Goal: Communication & Community: Answer question/provide support

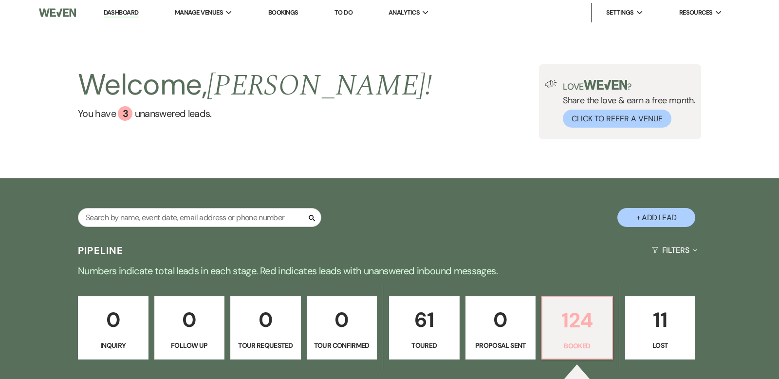
click at [580, 311] on p "124" at bounding box center [577, 320] width 58 height 33
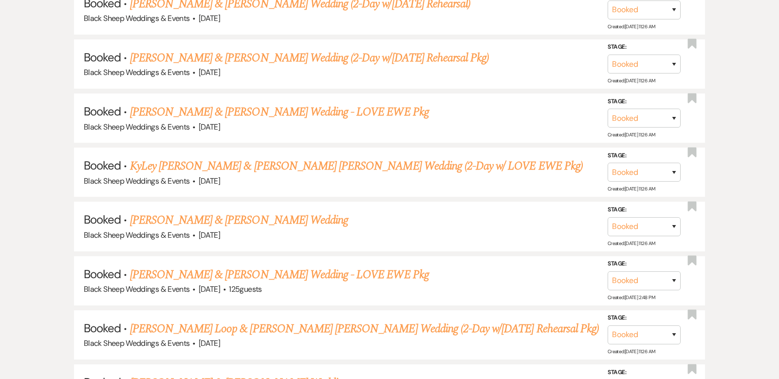
scroll to position [970, 0]
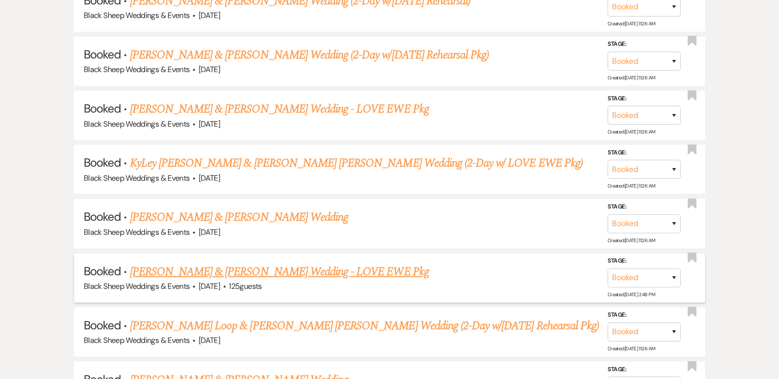
click at [427, 280] on div "Black Sheep Weddings & Events · [DATE] · 125 guests" at bounding box center [389, 286] width 611 height 13
click at [264, 100] on link "[PERSON_NAME] & [PERSON_NAME] Wedding - LOVE EWE Pkg" at bounding box center [279, 109] width 299 height 18
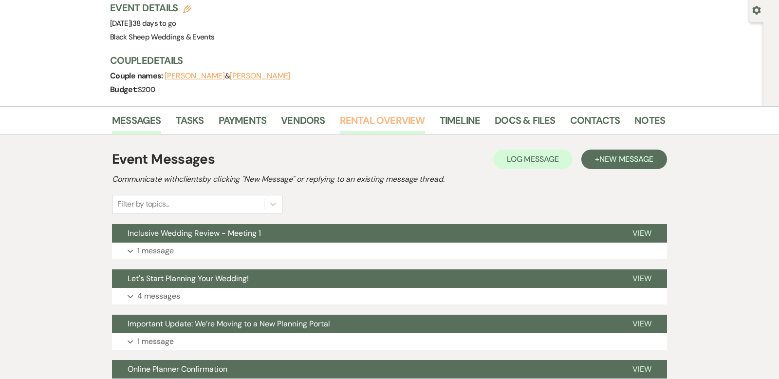
scroll to position [98, 0]
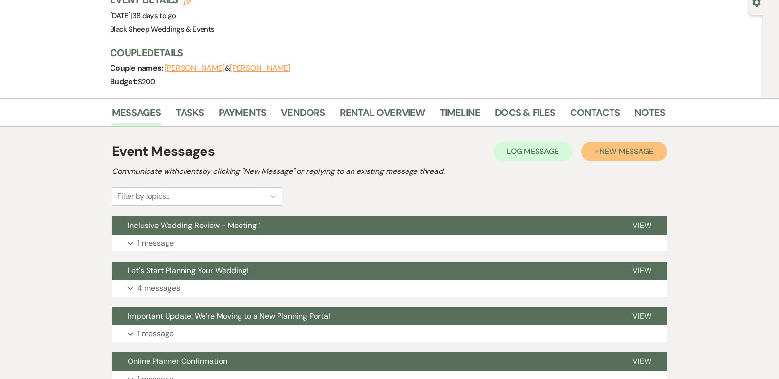
click at [628, 146] on span "New Message" at bounding box center [626, 151] width 54 height 10
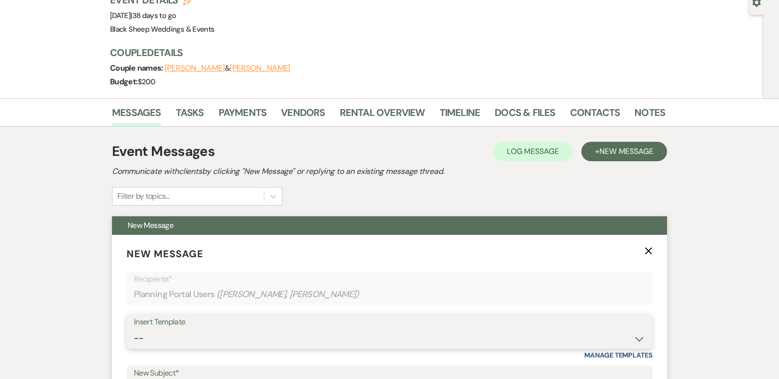
click at [641, 328] on select "-- Weven Planning Portal Introduction (Booked Events) Copy of Contract Attached…" at bounding box center [389, 337] width 511 height 19
select select "5283"
click at [134, 328] on select "-- Weven Planning Portal Introduction (Booked Events) Copy of Contract Attached…" at bounding box center [389, 337] width 511 height 19
type input "Let's Start Planning Your Wedding!"
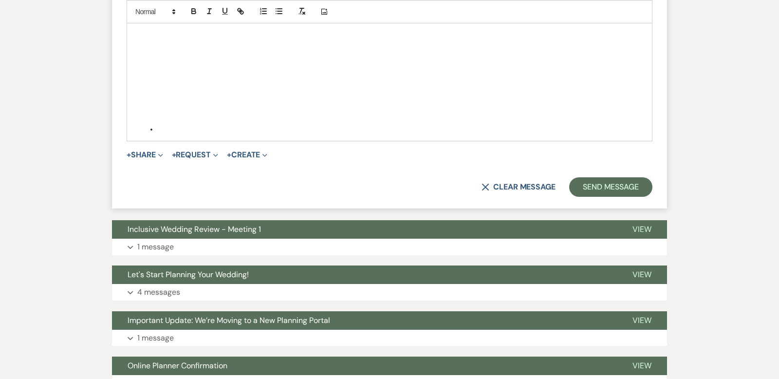
scroll to position [838, 0]
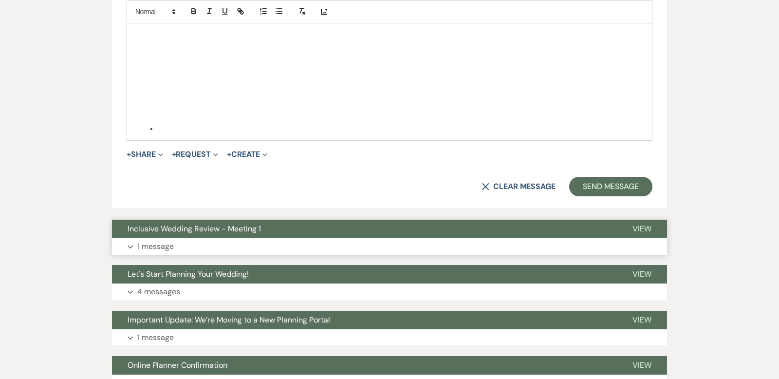
click at [131, 245] on icon "Expand" at bounding box center [131, 247] width 6 height 4
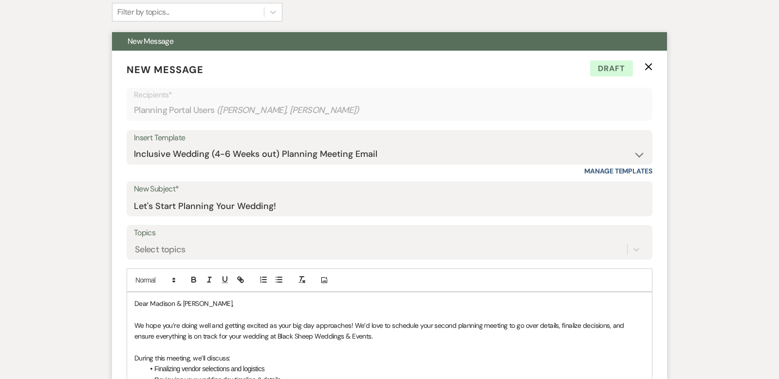
scroll to position [292, 0]
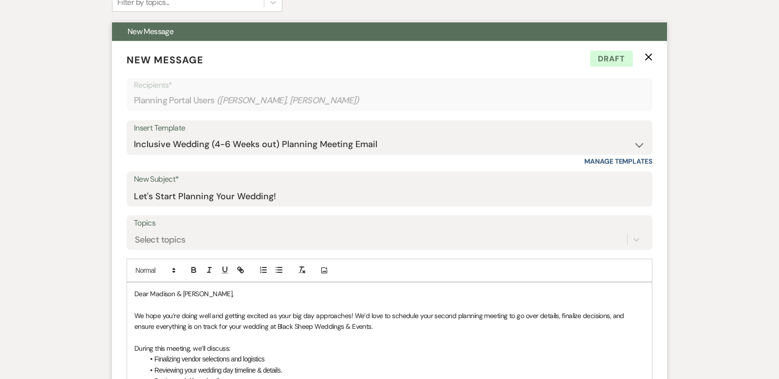
click at [648, 54] on use "button" at bounding box center [648, 57] width 7 height 7
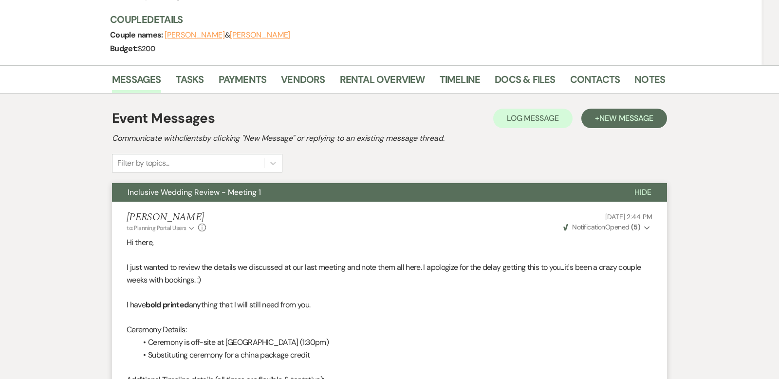
scroll to position [0, 0]
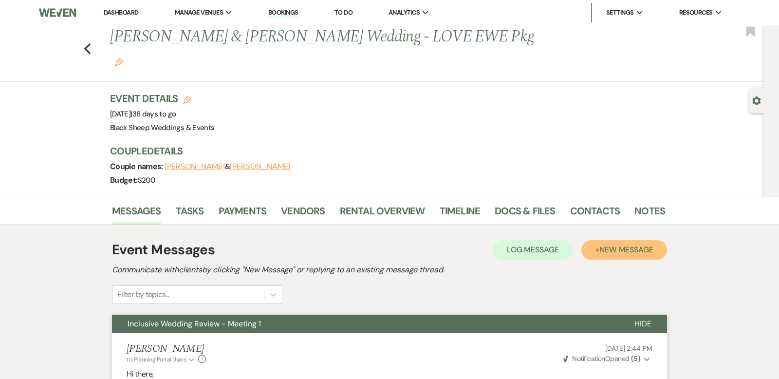
click at [620, 244] on span "New Message" at bounding box center [626, 249] width 54 height 10
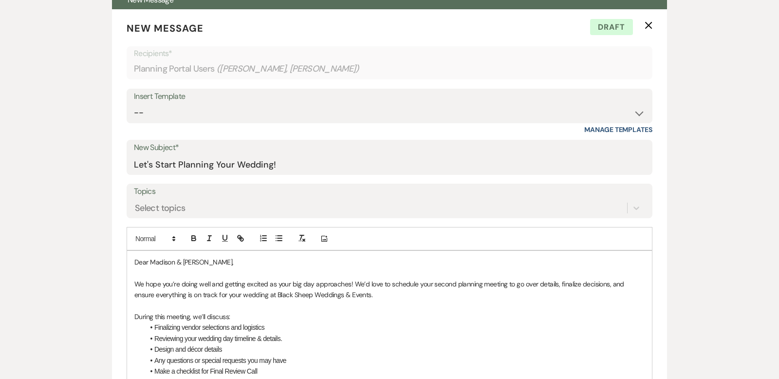
scroll to position [269, 0]
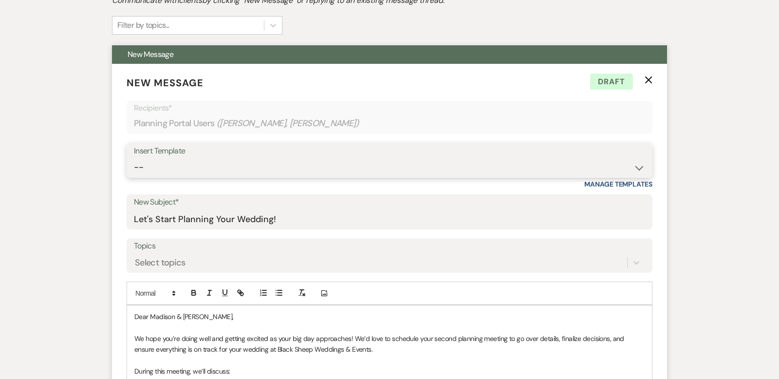
click at [638, 158] on select "-- Weven Planning Portal Introduction (Booked Events) Copy of Contract Attached…" at bounding box center [389, 167] width 511 height 19
select select "5283"
click at [134, 158] on select "-- Weven Planning Portal Introduction (Booked Events) Copy of Contract Attached…" at bounding box center [389, 167] width 511 height 19
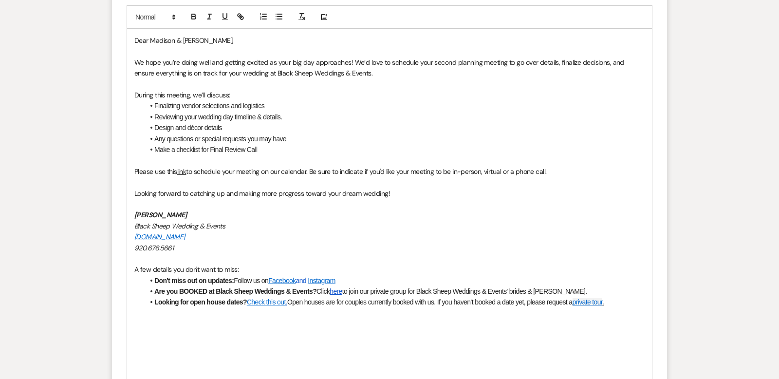
scroll to position [546, 0]
click at [158, 188] on span "Looking forward to catching up and making more progress toward your dream weddi…" at bounding box center [261, 192] width 255 height 9
drag, startPoint x: 192, startPoint y: 188, endPoint x: 130, endPoint y: 188, distance: 61.3
click at [130, 188] on div "Dear [PERSON_NAME] & [PERSON_NAME], We hope you’re doing well and getting excit…" at bounding box center [389, 230] width 525 height 404
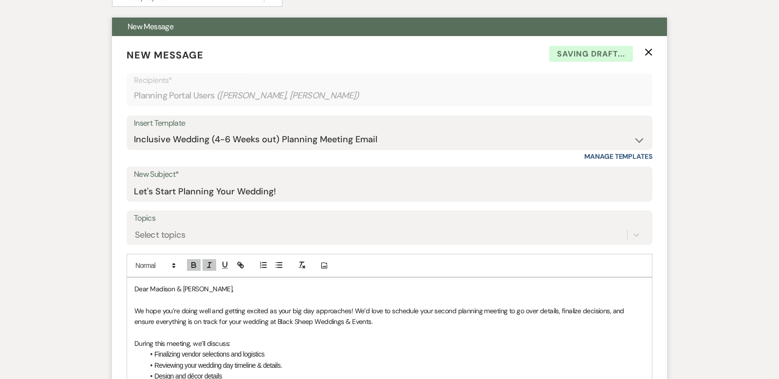
scroll to position [295, 0]
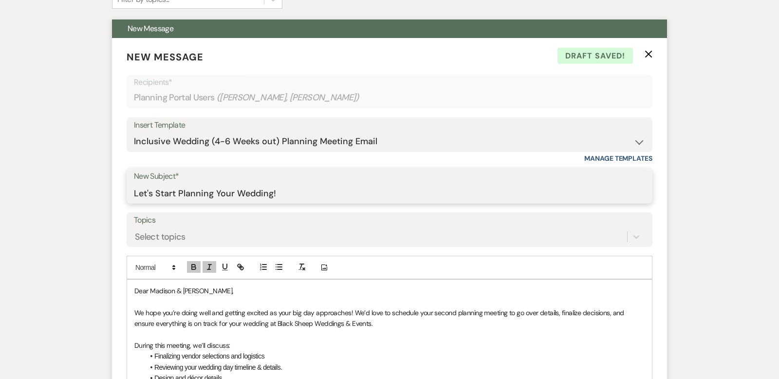
click at [277, 183] on input "Let's Start Planning Your Wedding!" at bounding box center [389, 192] width 511 height 19
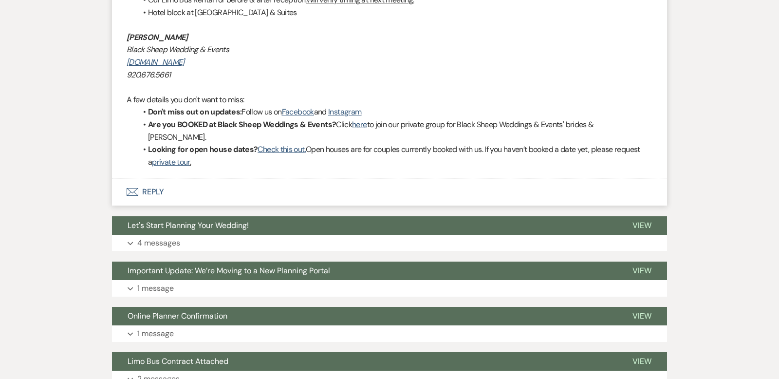
scroll to position [1569, 0]
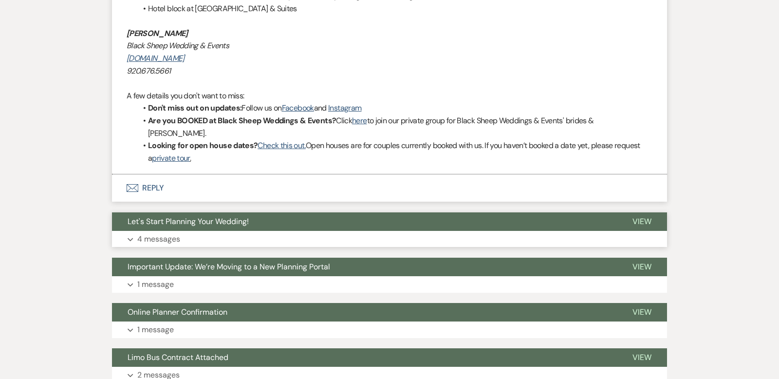
click at [132, 237] on use "button" at bounding box center [130, 238] width 5 height 3
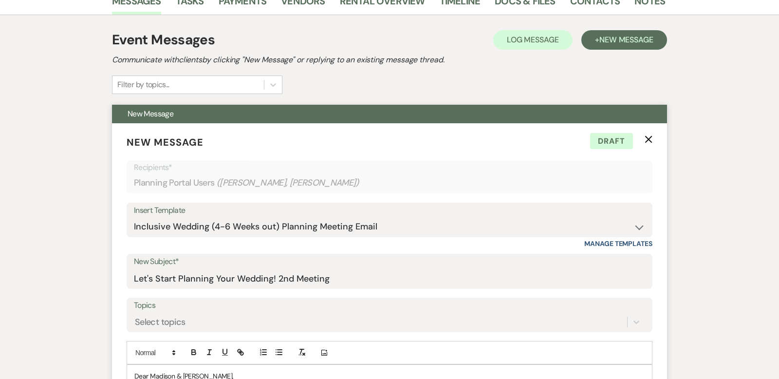
scroll to position [205, 0]
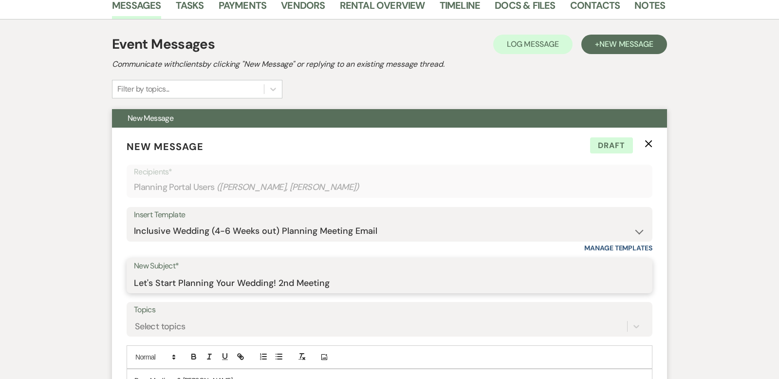
drag, startPoint x: 332, startPoint y: 260, endPoint x: 274, endPoint y: 260, distance: 57.9
click at [274, 273] on input "Let's Start Planning Your Wedding! 2nd Meeting" at bounding box center [389, 282] width 511 height 19
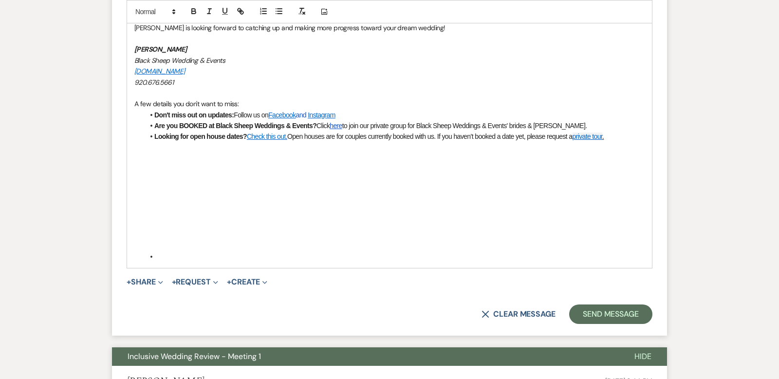
scroll to position [714, 0]
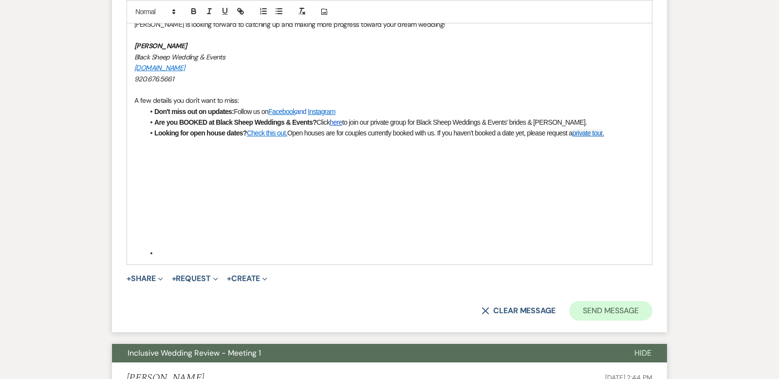
type input "Let's Start Planning Your Wedding!"
click at [620, 301] on button "Send Message" at bounding box center [610, 310] width 83 height 19
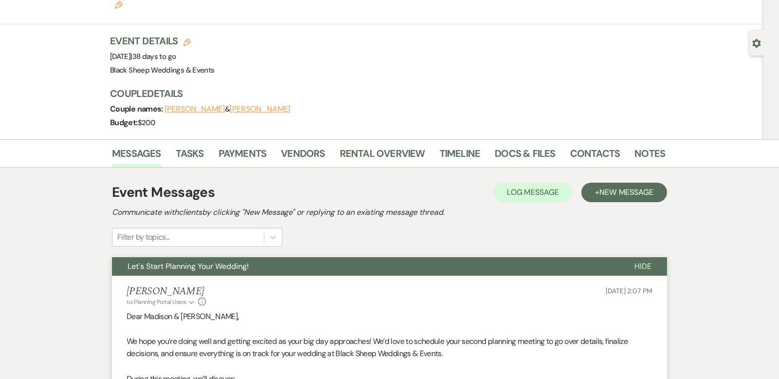
scroll to position [0, 0]
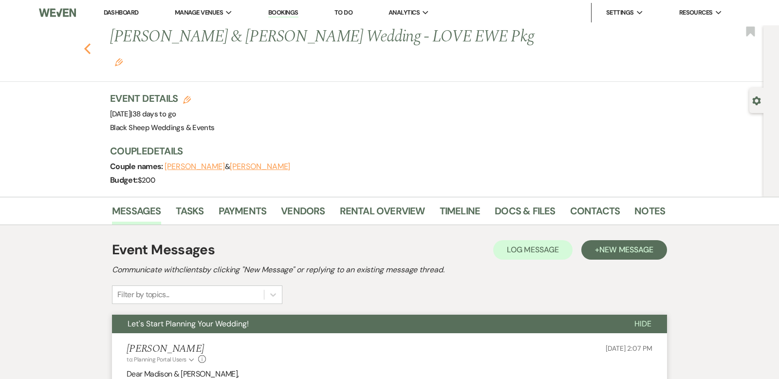
click at [86, 43] on use "button" at bounding box center [87, 48] width 6 height 11
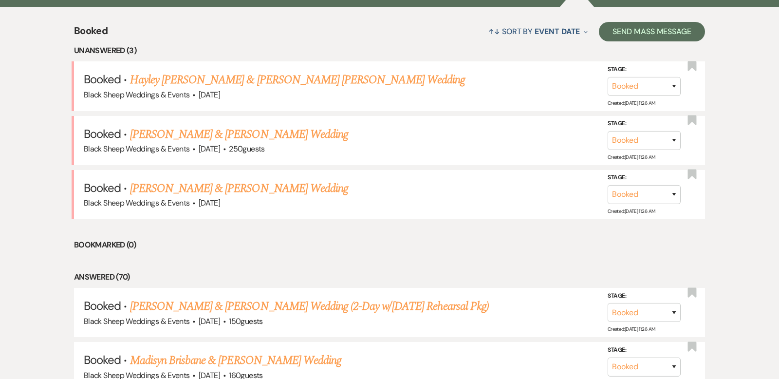
scroll to position [378, 0]
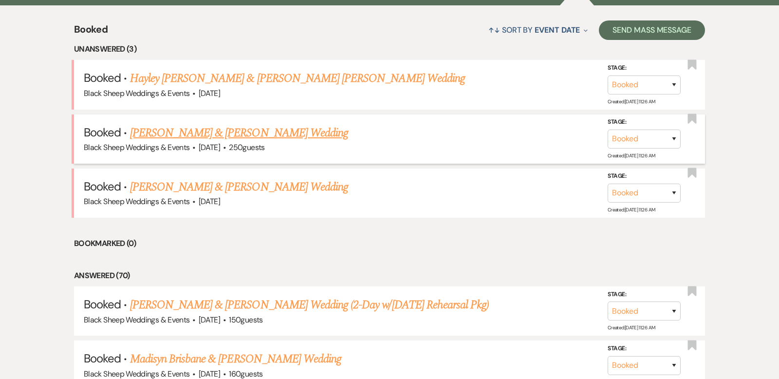
click at [240, 133] on link "[PERSON_NAME] & [PERSON_NAME] Wedding" at bounding box center [239, 133] width 218 height 18
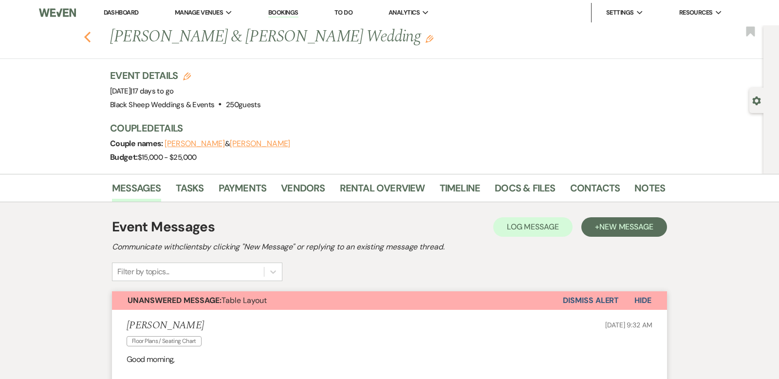
click at [87, 36] on use "button" at bounding box center [87, 37] width 6 height 11
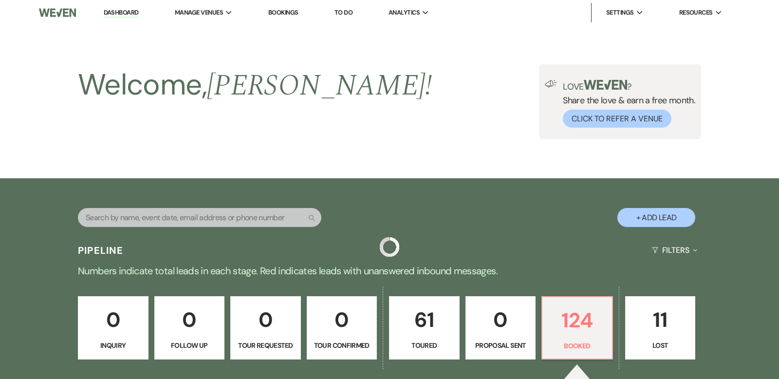
scroll to position [378, 0]
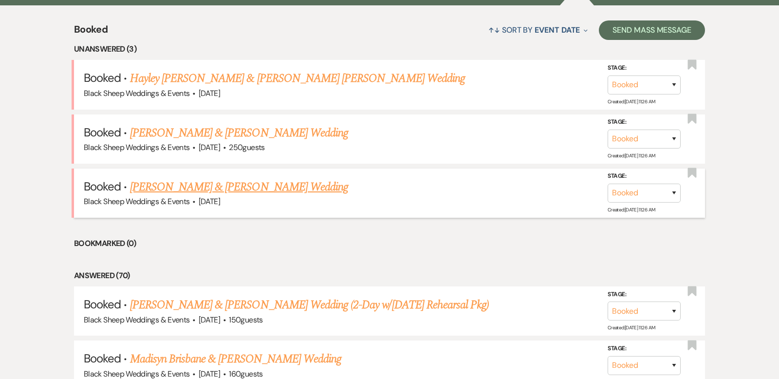
click at [225, 186] on link "[PERSON_NAME] & [PERSON_NAME] Wedding" at bounding box center [239, 187] width 218 height 18
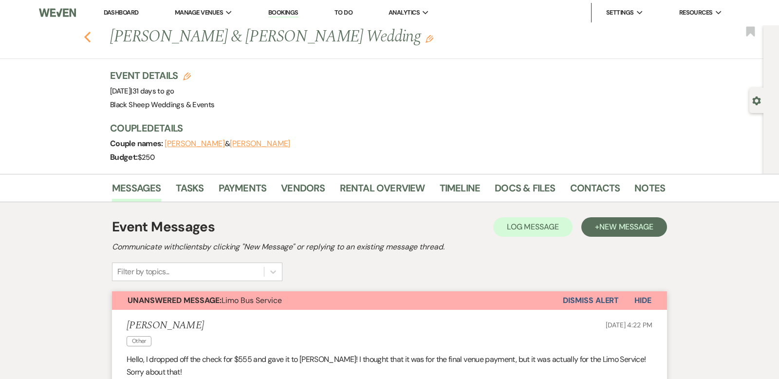
click at [86, 38] on use "button" at bounding box center [87, 37] width 6 height 11
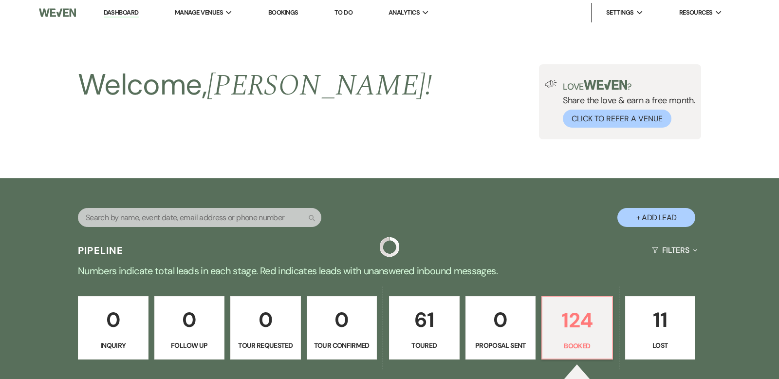
scroll to position [378, 0]
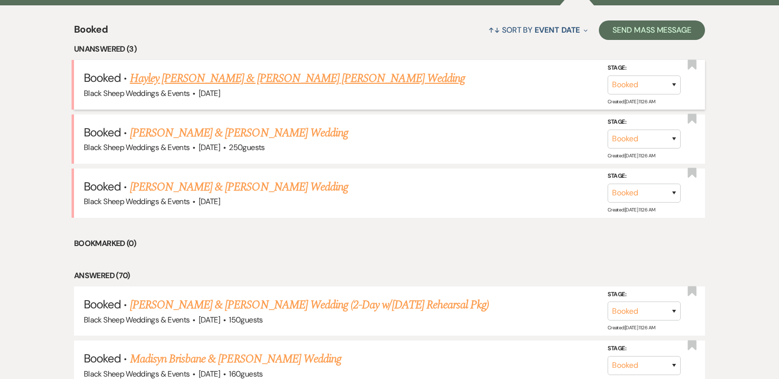
click at [233, 79] on link "Hayley [PERSON_NAME] & [PERSON_NAME] [PERSON_NAME] Wedding" at bounding box center [297, 79] width 335 height 18
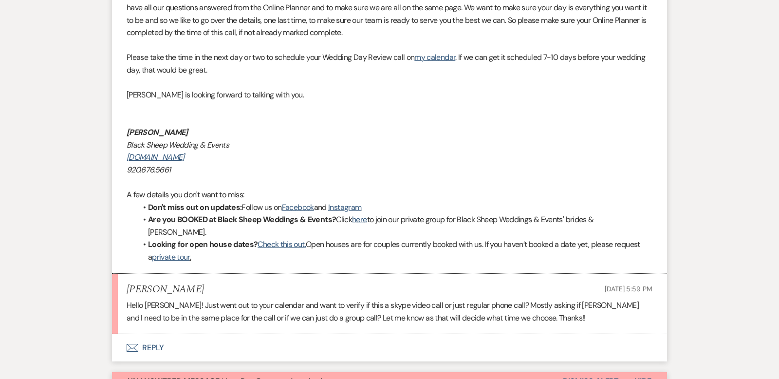
scroll to position [1933, 0]
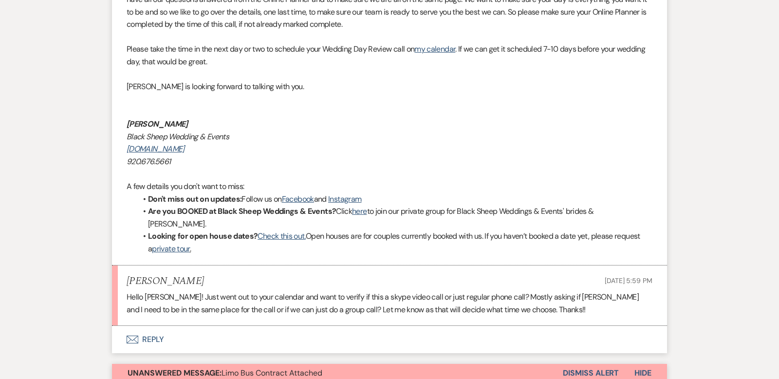
click at [150, 326] on button "Envelope Reply" at bounding box center [389, 339] width 555 height 27
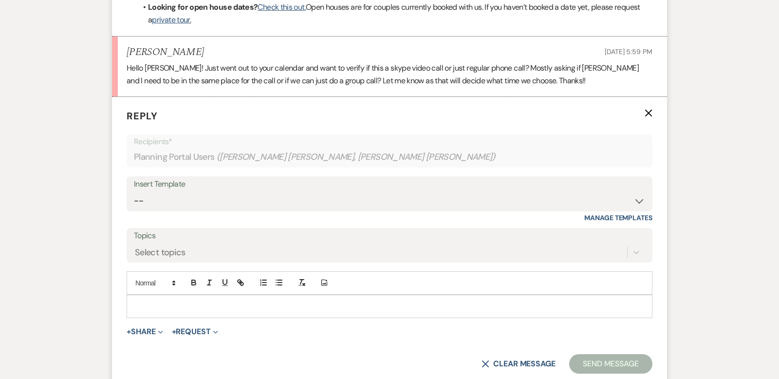
scroll to position [2162, 0]
click at [139, 301] on p at bounding box center [389, 306] width 510 height 11
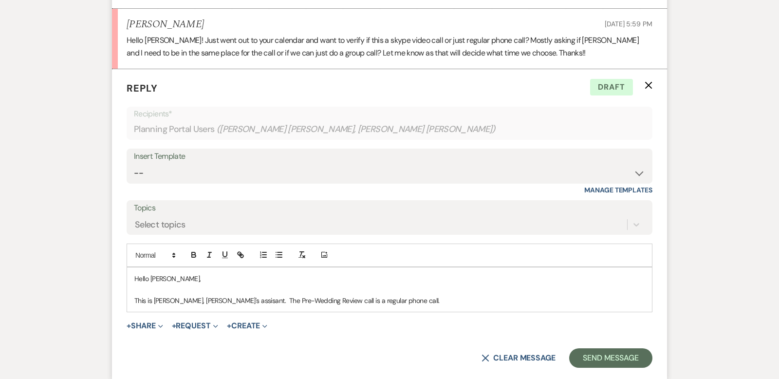
scroll to position [2191, 0]
click at [369, 293] on p "This is [PERSON_NAME], [PERSON_NAME]'s assisant. The Pre-Wedding Review call is…" at bounding box center [389, 298] width 510 height 11
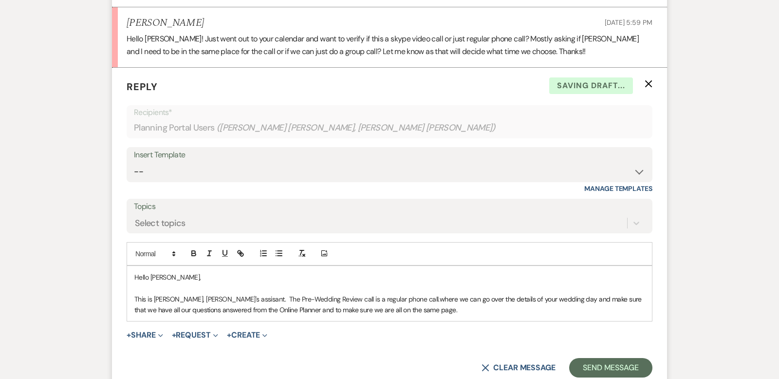
click at [386, 294] on span "where we can go over the details of your wedding day and make sure that we have…" at bounding box center [388, 303] width 509 height 19
click at [411, 294] on span "we can go over the details of your wedding day and make sure that we have all o…" at bounding box center [388, 303] width 508 height 19
click at [367, 293] on p "This is [PERSON_NAME], [PERSON_NAME]'s assisant. The Pre-Wedding Review call is…" at bounding box center [389, 304] width 510 height 22
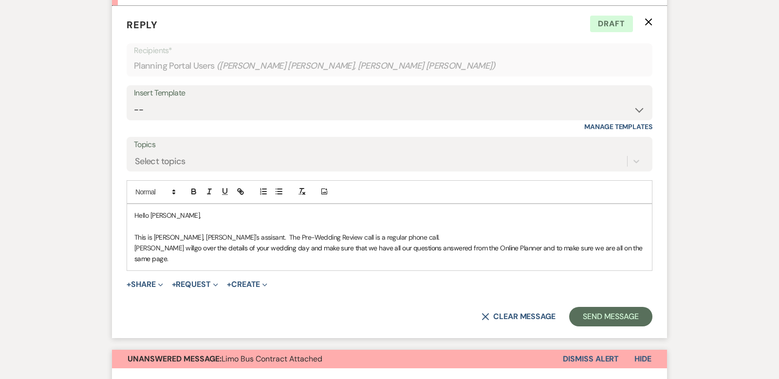
scroll to position [2295, 0]
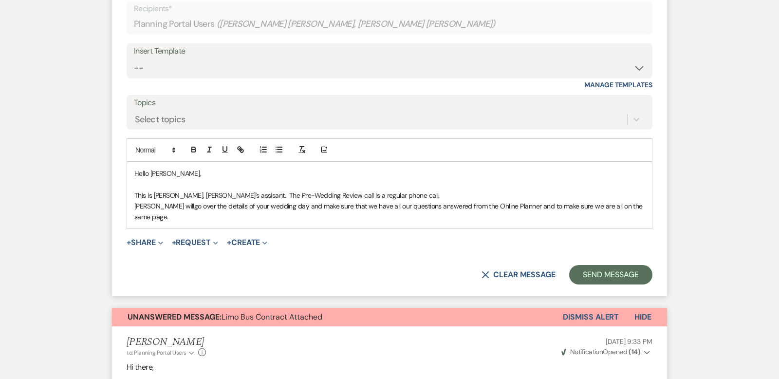
click at [638, 200] on p "[PERSON_NAME] will go over the details of your wedding day and make sure that w…" at bounding box center [389, 211] width 510 height 22
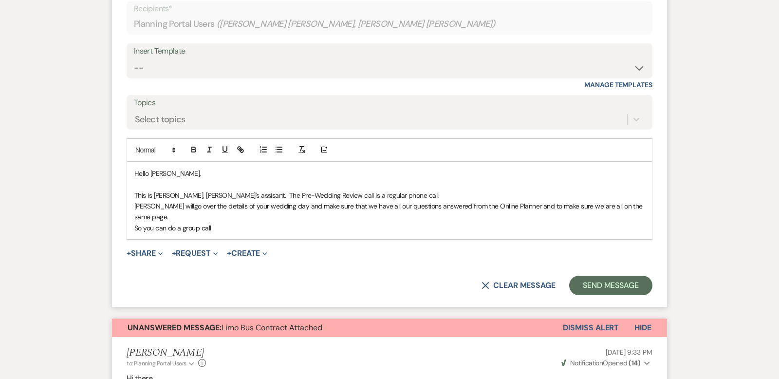
drag, startPoint x: 214, startPoint y: 165, endPoint x: 131, endPoint y: 157, distance: 83.2
click at [131, 162] on div "Hello [PERSON_NAME], This is [PERSON_NAME], [PERSON_NAME]'s assisant. The Pre-W…" at bounding box center [389, 200] width 525 height 77
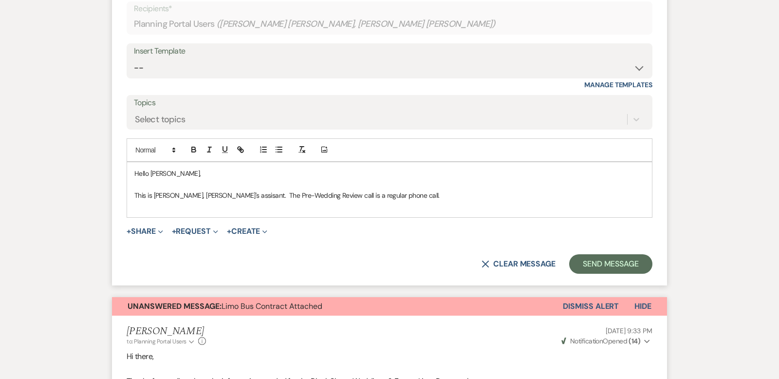
click at [203, 190] on p "This is [PERSON_NAME], [PERSON_NAME]'s assisant. The Pre-Wedding Review call is…" at bounding box center [389, 195] width 510 height 11
click at [201, 190] on p "This is [PERSON_NAME], [PERSON_NAME]'s assisant. The Pre-Wedding Review call is…" at bounding box center [389, 195] width 510 height 11
click at [370, 190] on p "This is [PERSON_NAME], [PERSON_NAME]'s assistant. The Pre-Wedding Review call i…" at bounding box center [389, 195] width 510 height 11
click at [217, 190] on p "This is [PERSON_NAME], [PERSON_NAME]'s assistant. The Pre-Wedding Review call i…" at bounding box center [389, 195] width 510 height 11
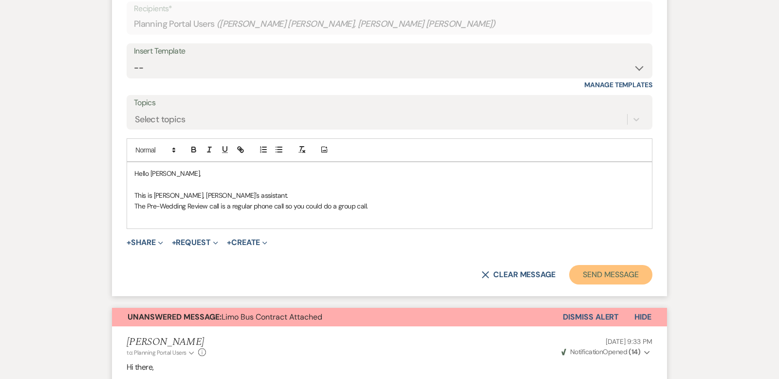
click at [608, 265] on button "Send Message" at bounding box center [610, 274] width 83 height 19
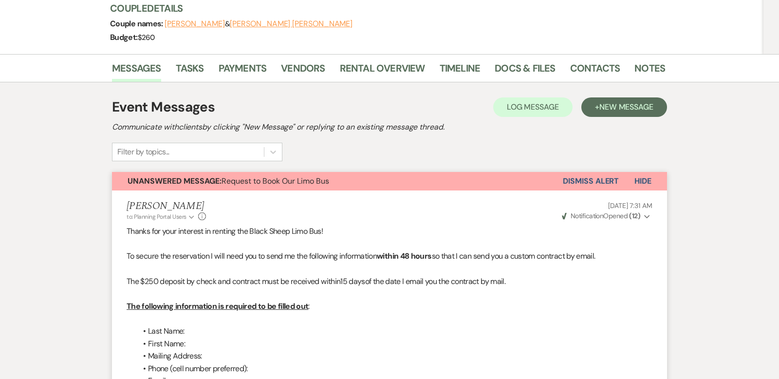
scroll to position [0, 0]
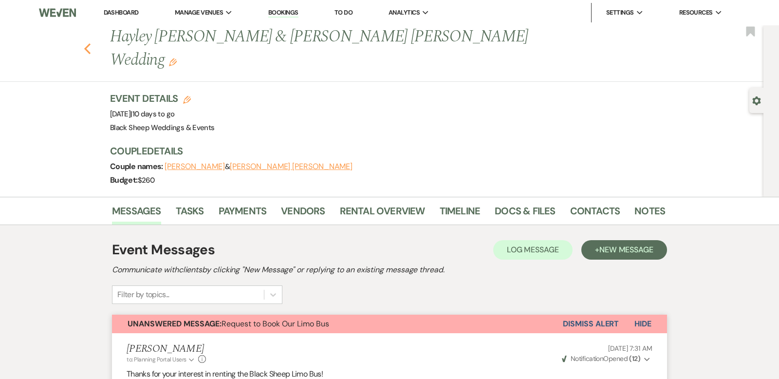
click at [88, 43] on use "button" at bounding box center [87, 48] width 6 height 11
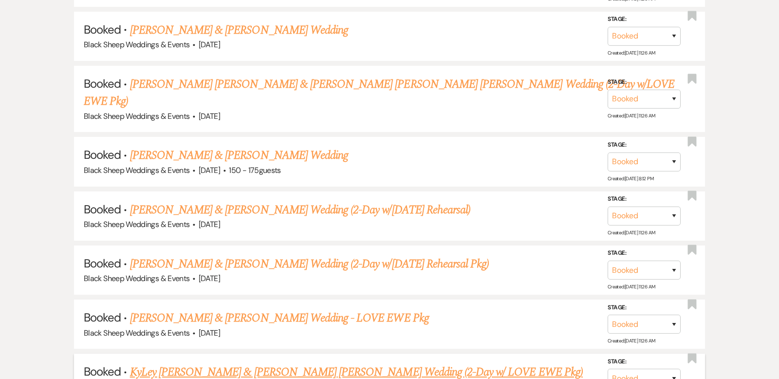
scroll to position [761, 0]
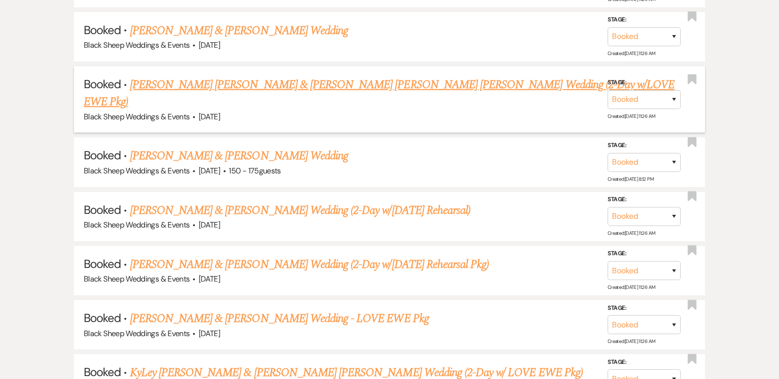
click at [290, 83] on link "[PERSON_NAME] [PERSON_NAME] & [PERSON_NAME] [PERSON_NAME] [PERSON_NAME] Wedding…" at bounding box center [379, 93] width 590 height 35
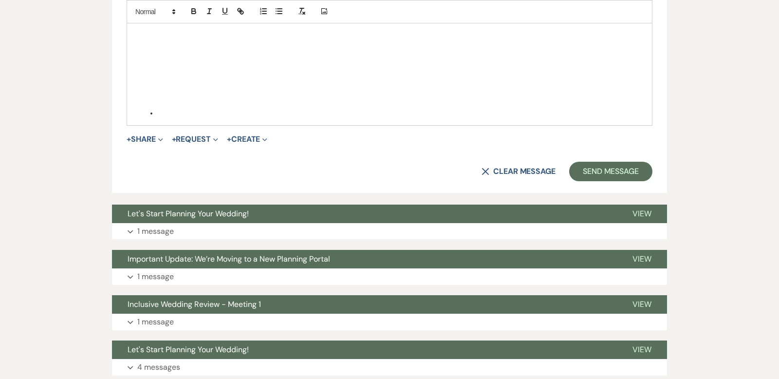
scroll to position [878, 0]
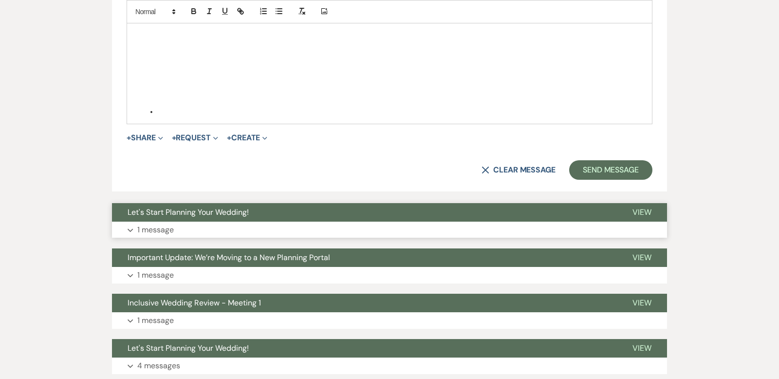
click at [131, 221] on button "Expand 1 message" at bounding box center [389, 229] width 555 height 17
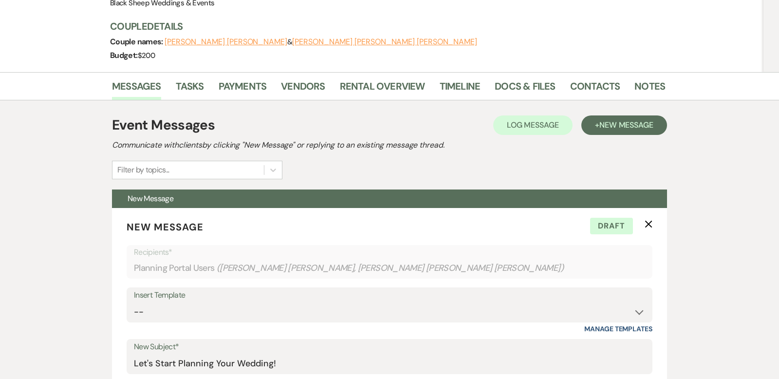
scroll to position [144, 0]
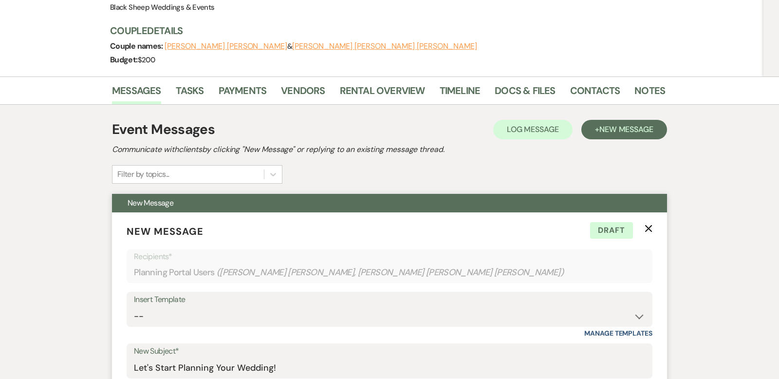
click at [652, 224] on icon "X" at bounding box center [648, 228] width 8 height 8
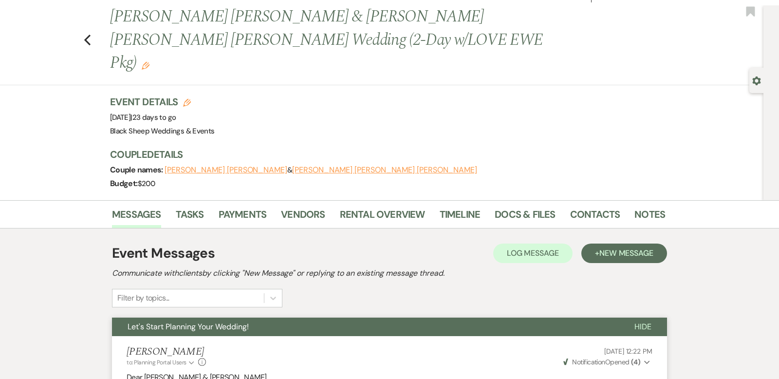
scroll to position [0, 0]
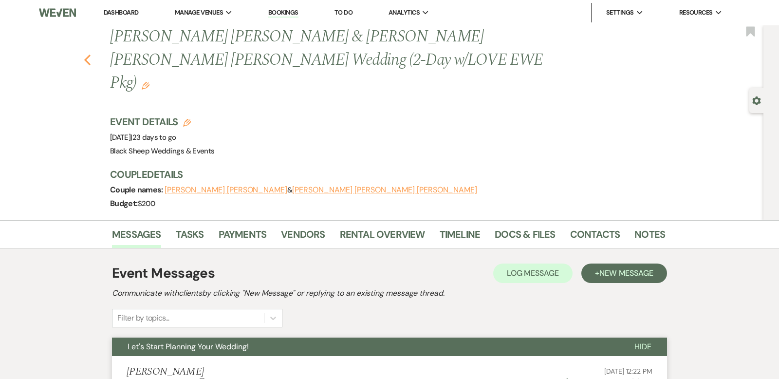
click at [86, 55] on use "button" at bounding box center [87, 60] width 6 height 11
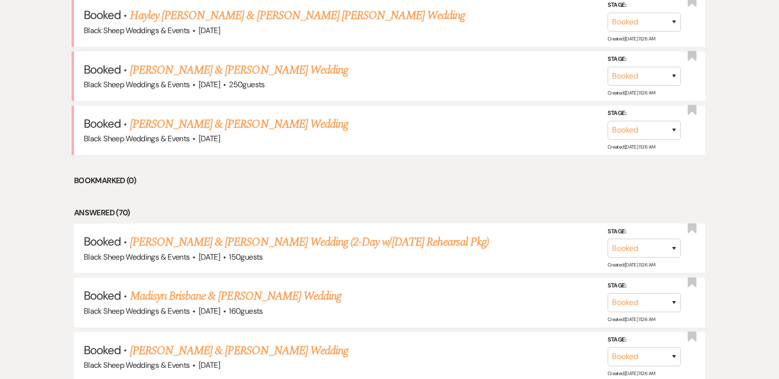
scroll to position [434, 0]
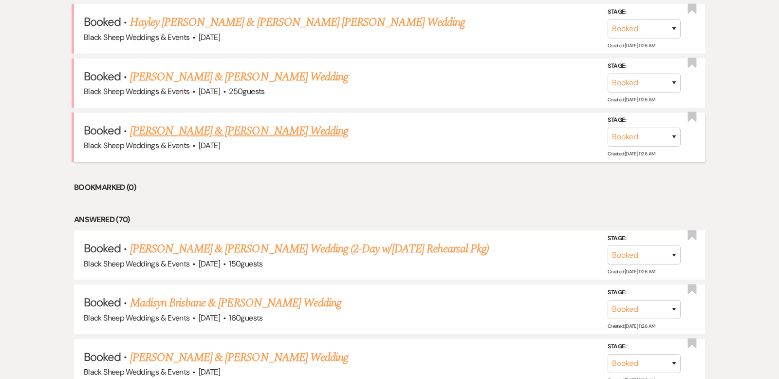
click at [270, 128] on link "[PERSON_NAME] & [PERSON_NAME] Wedding" at bounding box center [239, 131] width 218 height 18
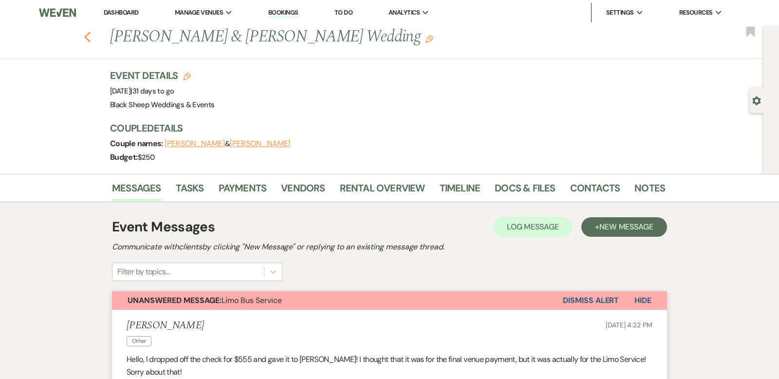
click at [86, 35] on use "button" at bounding box center [87, 37] width 6 height 11
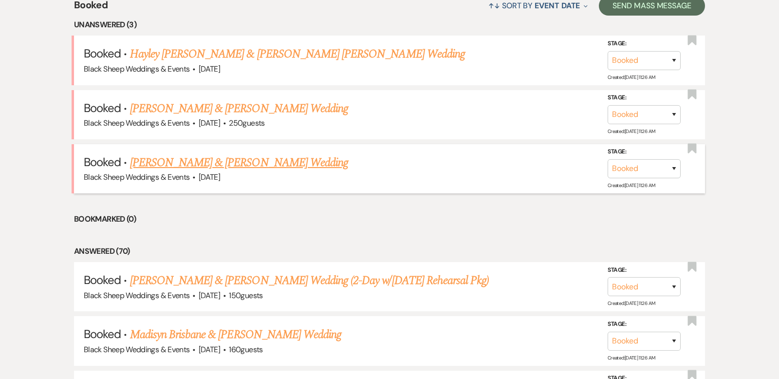
scroll to position [401, 0]
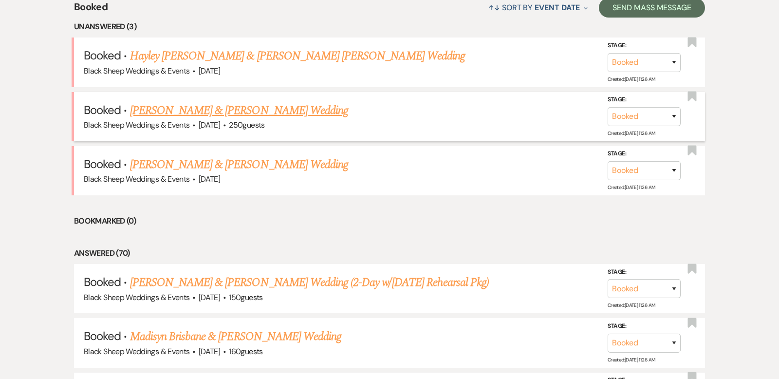
click at [286, 113] on link "[PERSON_NAME] & [PERSON_NAME] Wedding" at bounding box center [239, 111] width 218 height 18
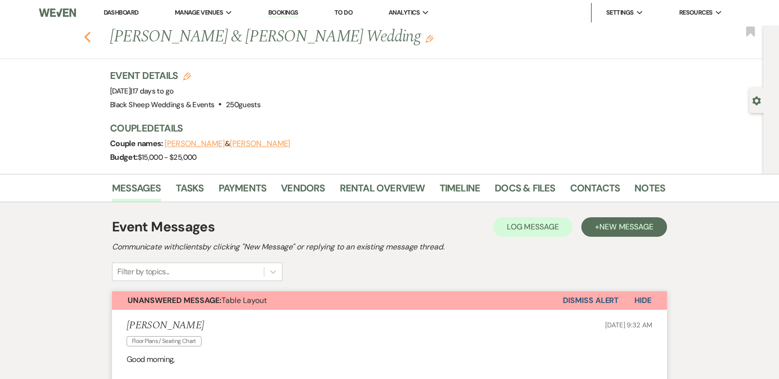
click at [86, 36] on use "button" at bounding box center [87, 37] width 6 height 11
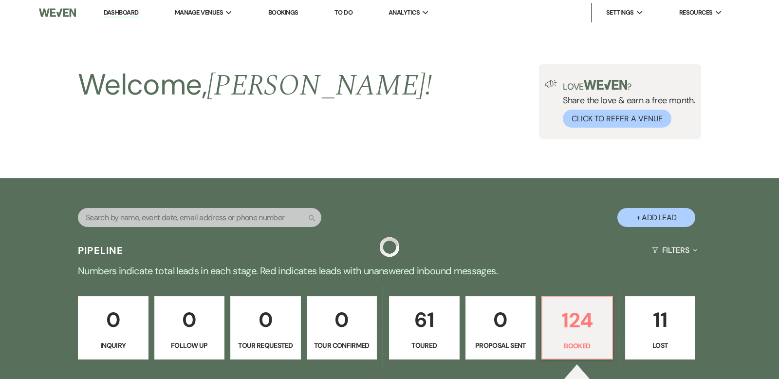
scroll to position [401, 0]
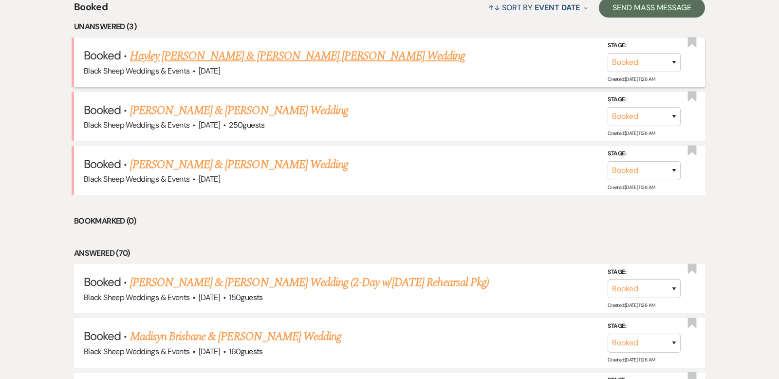
click at [251, 55] on link "Hayley [PERSON_NAME] & [PERSON_NAME] [PERSON_NAME] Wedding" at bounding box center [297, 56] width 335 height 18
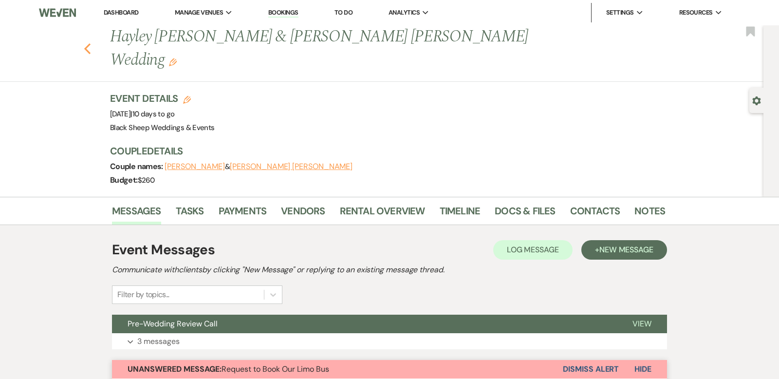
click at [87, 43] on icon "Previous" at bounding box center [87, 49] width 7 height 12
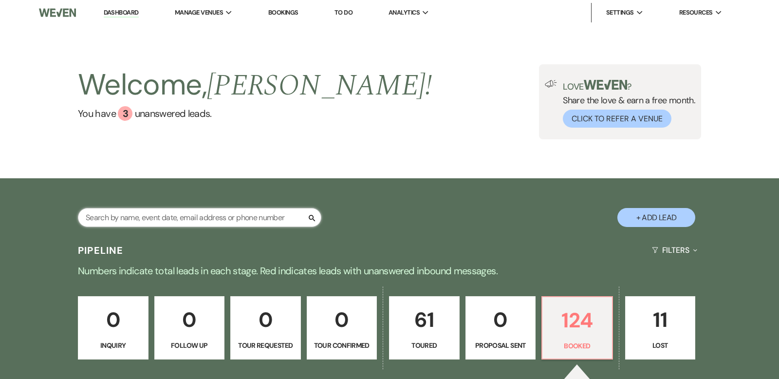
click at [144, 219] on input "text" at bounding box center [199, 217] width 243 height 19
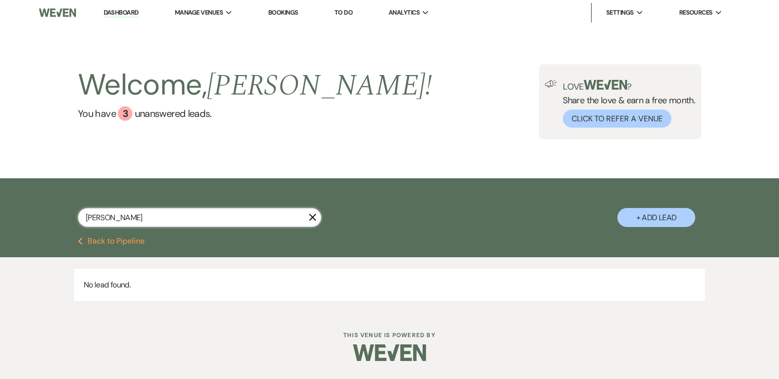
drag, startPoint x: 108, startPoint y: 219, endPoint x: 1, endPoint y: 219, distance: 106.1
click at [1, 219] on div "[PERSON_NAME] X + Add Lead" at bounding box center [389, 207] width 779 height 59
type input "[PERSON_NAME]"
drag, startPoint x: 130, startPoint y: 217, endPoint x: -1, endPoint y: 208, distance: 131.7
click at [0, 208] on html "Dashboard Manage Venues Expand Black Sheep Weddings & Events Bookings To Do Ana…" at bounding box center [389, 187] width 779 height 375
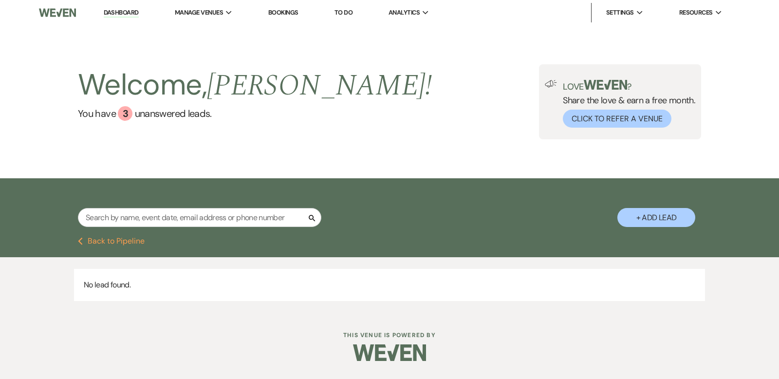
click at [126, 12] on link "Dashboard" at bounding box center [121, 12] width 35 height 9
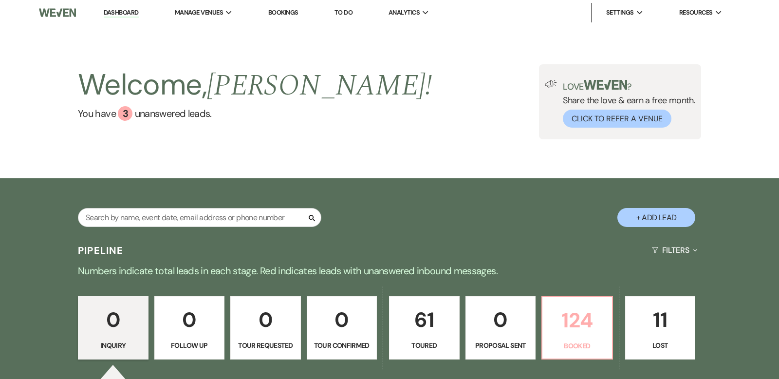
click at [583, 321] on p "124" at bounding box center [577, 320] width 58 height 33
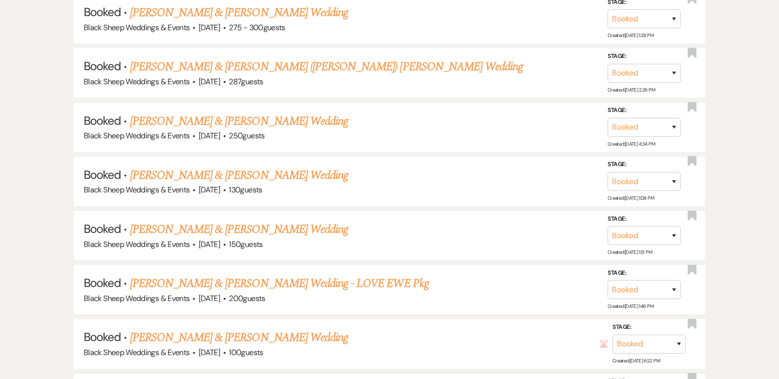
scroll to position [1714, 0]
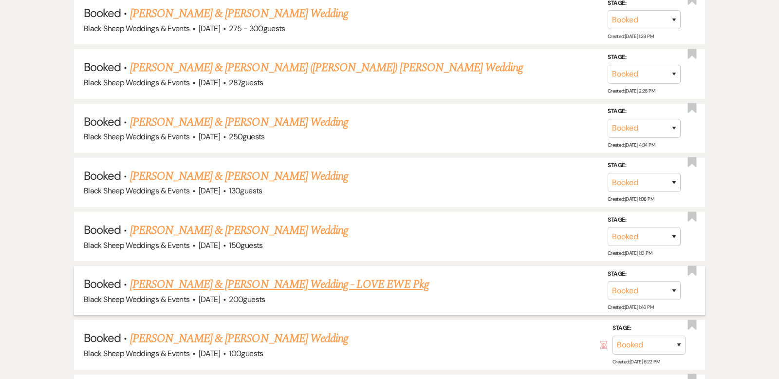
click at [224, 275] on link "[PERSON_NAME] & [PERSON_NAME] Wedding - LOVE EWE Pkg" at bounding box center [279, 284] width 299 height 18
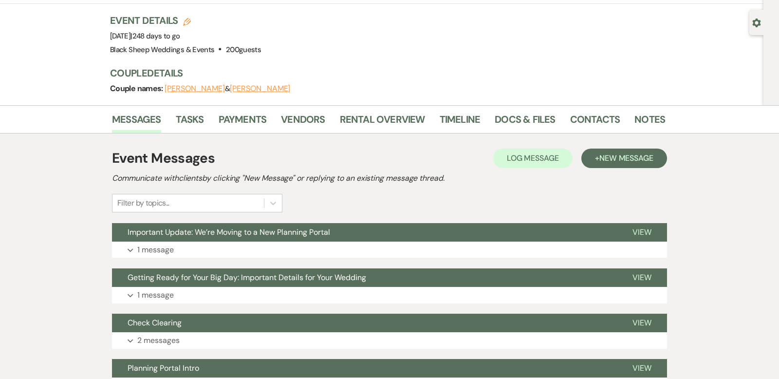
scroll to position [119, 0]
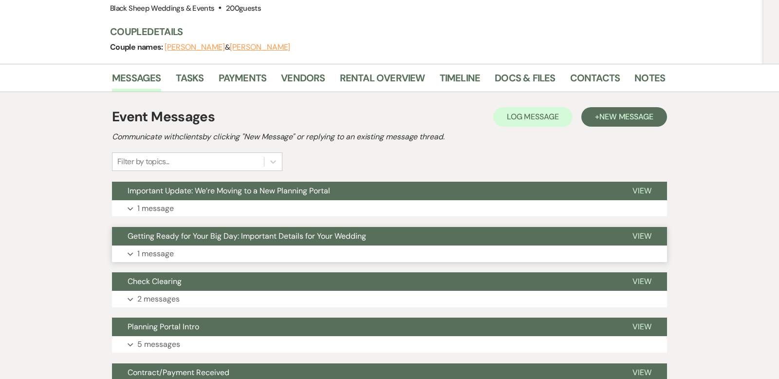
click at [131, 252] on icon "Expand" at bounding box center [131, 254] width 6 height 4
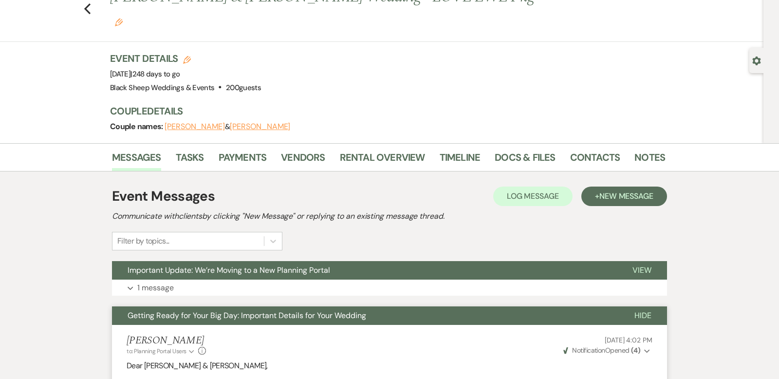
scroll to position [0, 0]
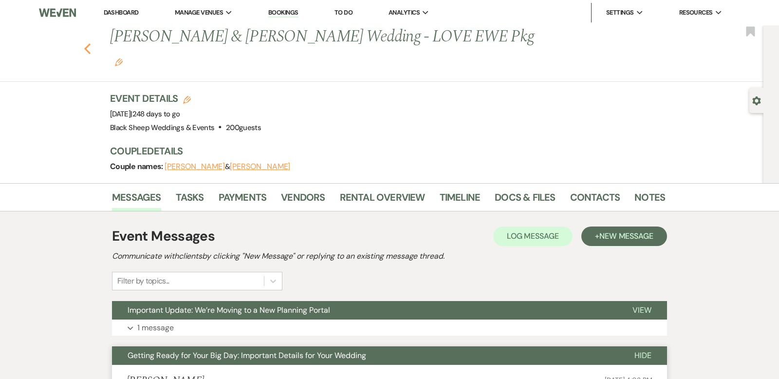
click at [87, 43] on use "button" at bounding box center [87, 48] width 6 height 11
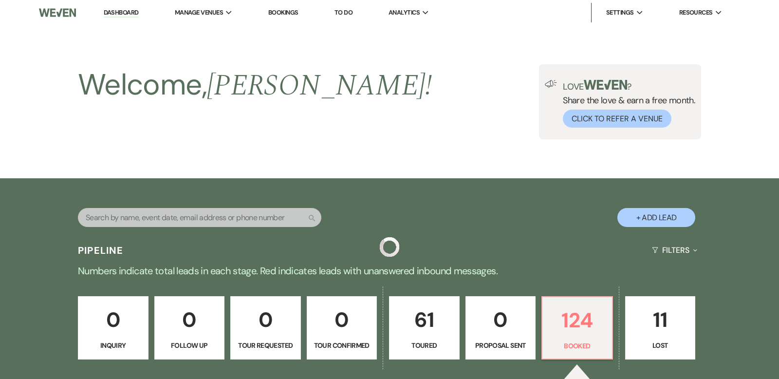
scroll to position [1714, 0]
